Goal: Navigation & Orientation: Find specific page/section

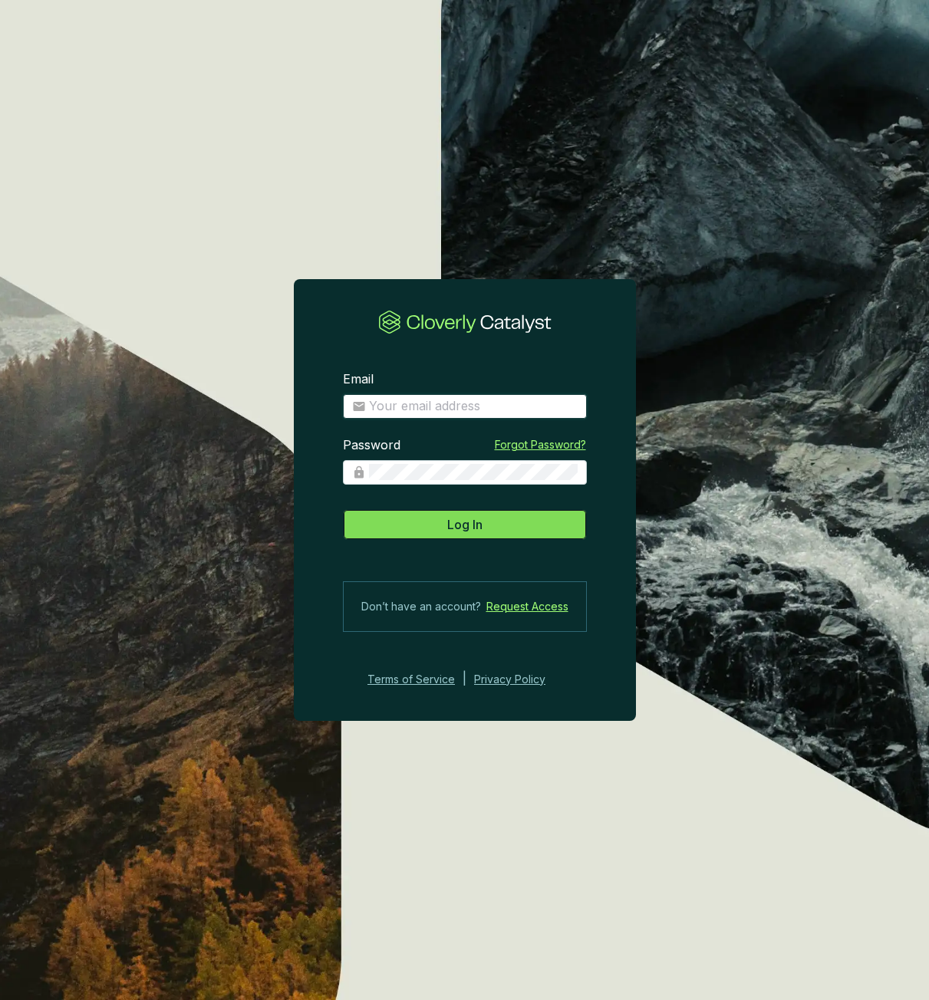
type input "[EMAIL_ADDRESS][DOMAIN_NAME]"
drag, startPoint x: 486, startPoint y: 529, endPoint x: 458, endPoint y: 539, distance: 29.4
click at [458, 539] on button "Log In" at bounding box center [465, 524] width 244 height 31
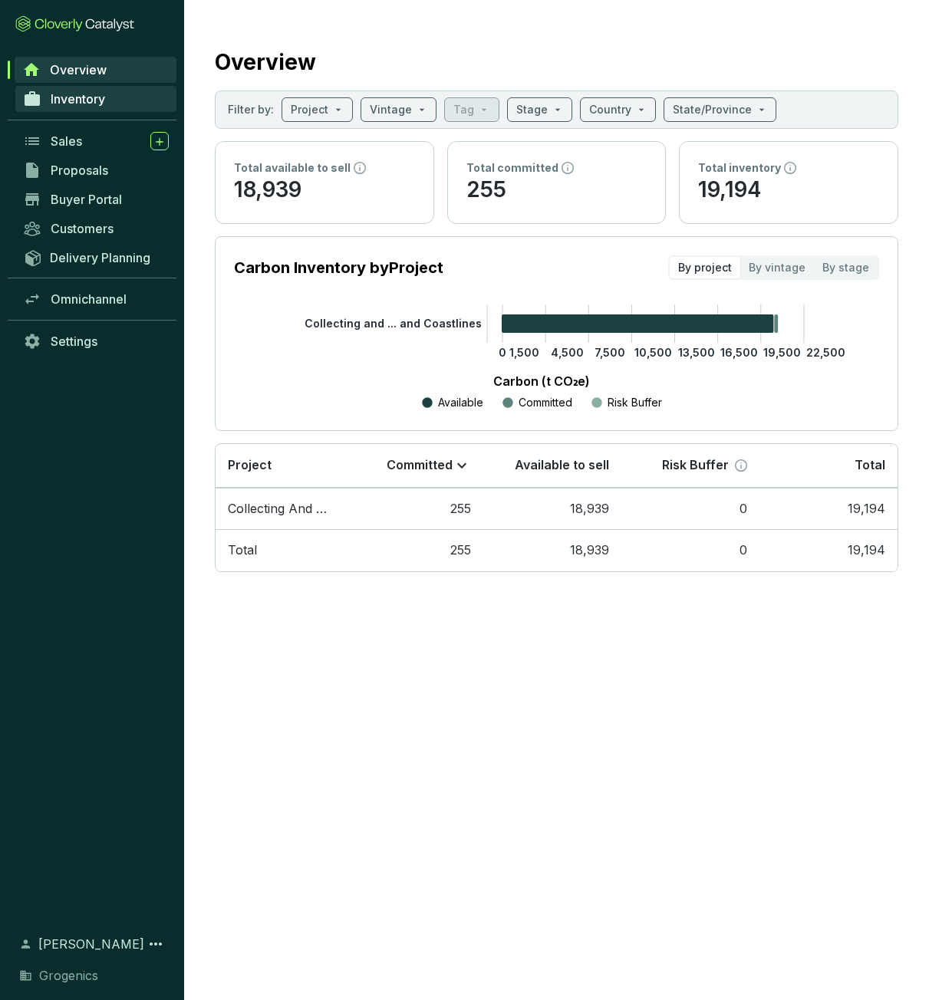
click at [71, 106] on span "Inventory" at bounding box center [78, 98] width 54 height 15
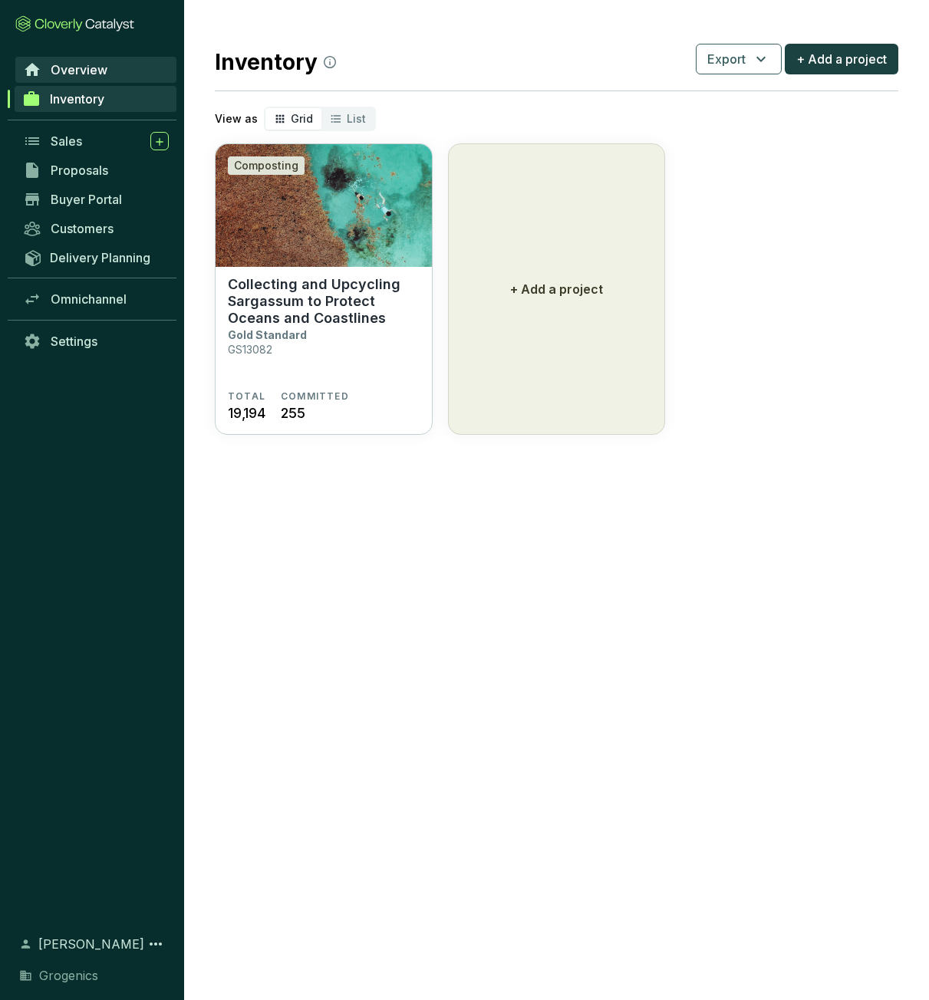
click at [61, 73] on span "Overview" at bounding box center [79, 69] width 57 height 15
